Goal: Information Seeking & Learning: Learn about a topic

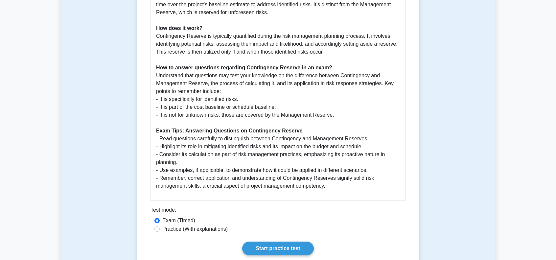
scroll to position [361, 0]
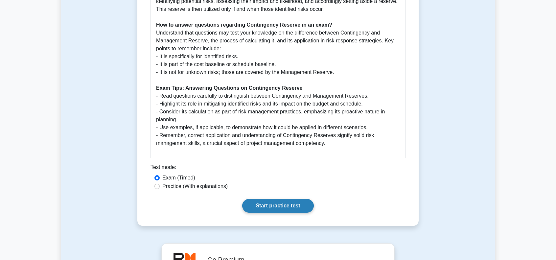
click at [268, 207] on link "Start practice test" at bounding box center [277, 206] width 71 height 14
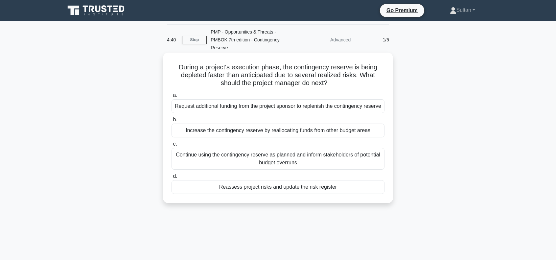
click at [256, 194] on div "Reassess project risks and update the risk register" at bounding box center [277, 187] width 213 height 14
click at [171, 178] on input "d. Reassess project risks and update the risk register" at bounding box center [171, 176] width 0 height 4
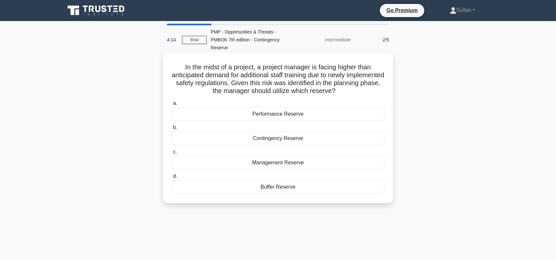
click at [270, 142] on div "Contingency Reserve" at bounding box center [277, 138] width 213 height 14
click at [171, 130] on input "b. [GEOGRAPHIC_DATA]" at bounding box center [171, 127] width 0 height 4
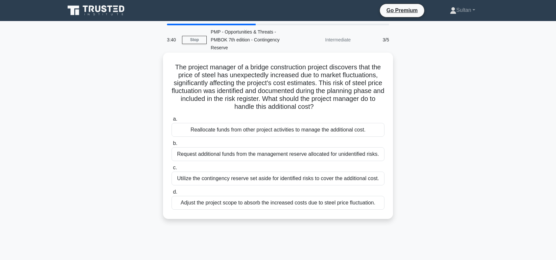
click at [262, 176] on div "Utilize the contingency reserve set aside for identified risks to cover the add…" at bounding box center [277, 178] width 213 height 14
click at [171, 170] on input "c. Utilize the contingency reserve set aside for identified risks to cover the …" at bounding box center [171, 168] width 0 height 4
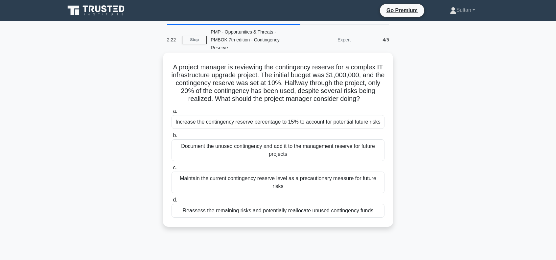
click at [266, 204] on div "Reassess the remaining risks and potentially reallocate unused contingency funds" at bounding box center [277, 211] width 213 height 14
click at [171, 202] on input "d. Reassess the remaining risks and potentially reallocate unused contingency f…" at bounding box center [171, 200] width 0 height 4
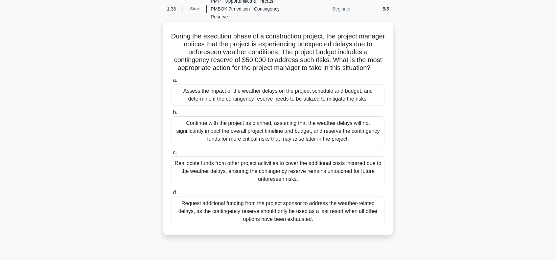
scroll to position [33, 0]
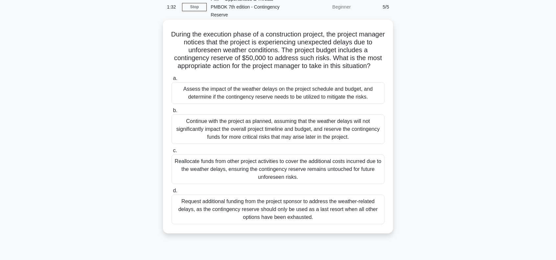
click at [279, 94] on div "Assess the impact of the weather delays on the project schedule and budget, and…" at bounding box center [277, 93] width 213 height 22
click at [171, 80] on input "a. Assess the impact of the weather delays on the project schedule and budget, …" at bounding box center [171, 78] width 0 height 4
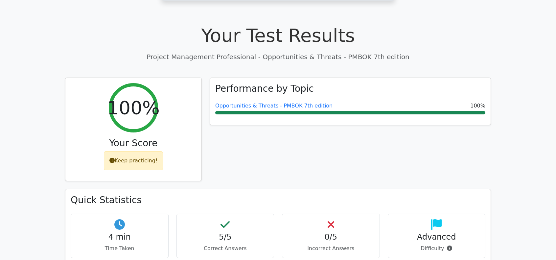
scroll to position [197, 0]
